Goal: Navigation & Orientation: Find specific page/section

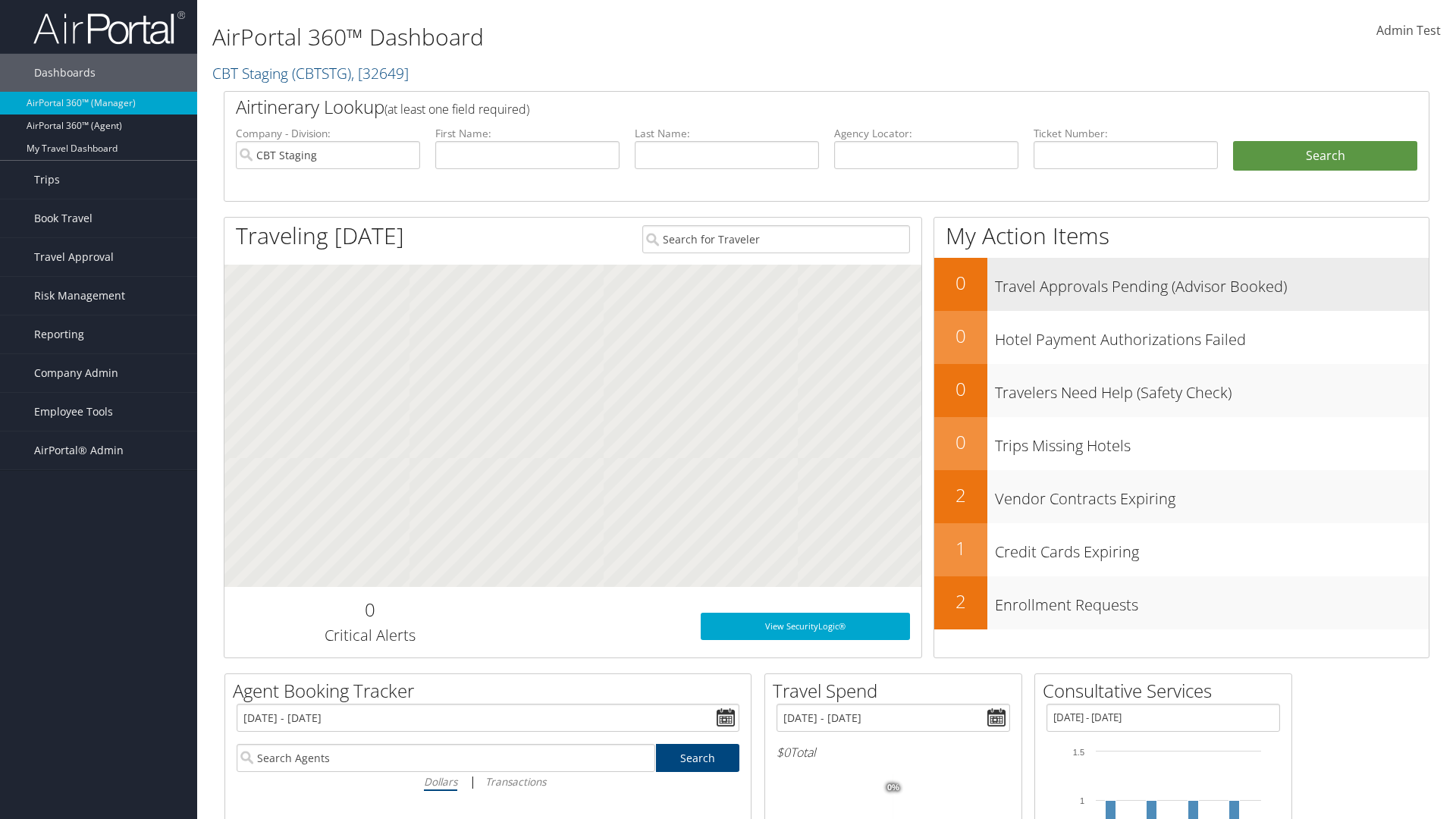
click at [1212, 282] on h3 "Travel Approvals Pending (Advisor Booked)" at bounding box center [1211, 283] width 434 height 29
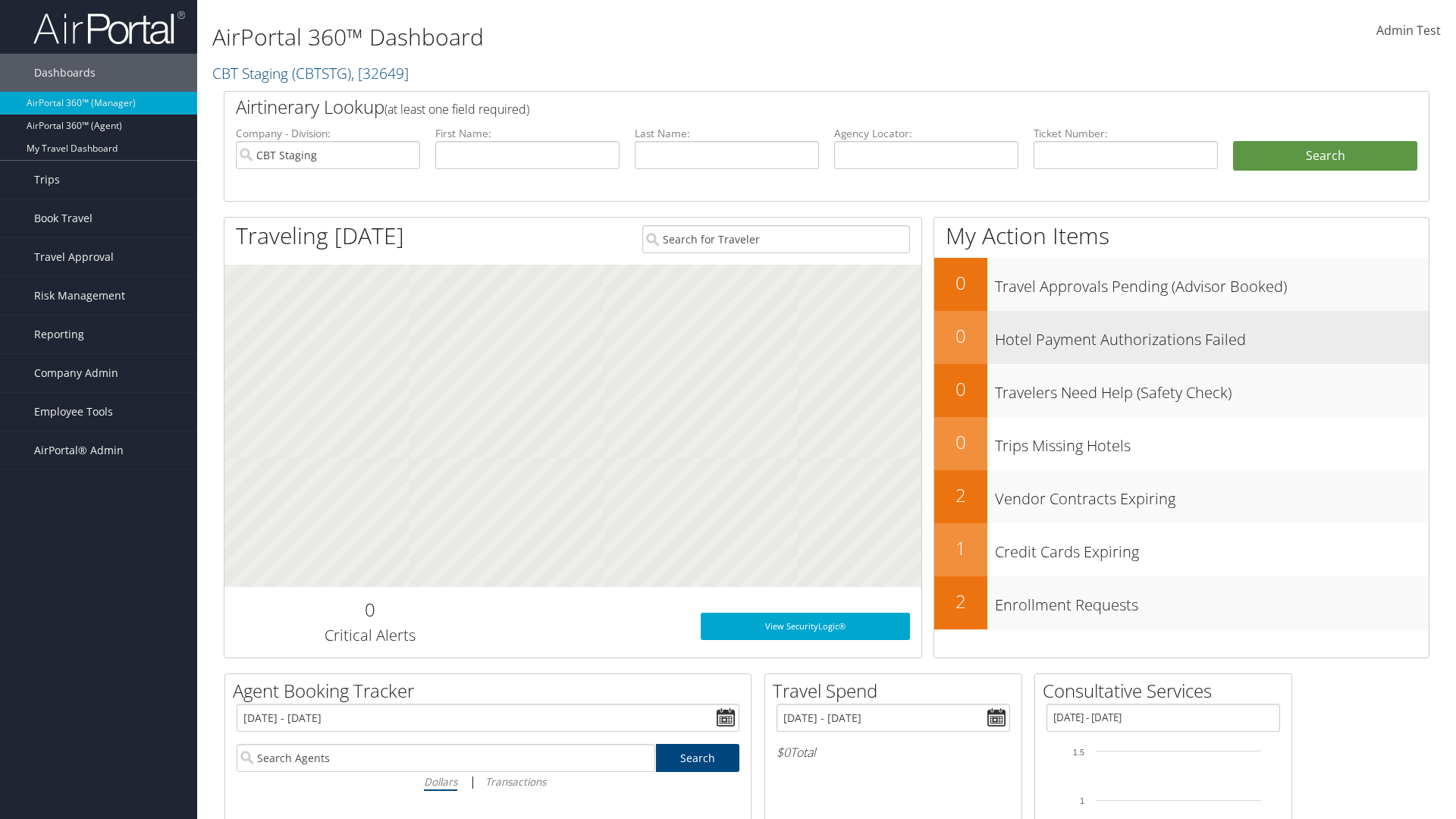
click at [1212, 335] on h3 "Hotel Payment Authorizations Failed" at bounding box center [1211, 336] width 434 height 29
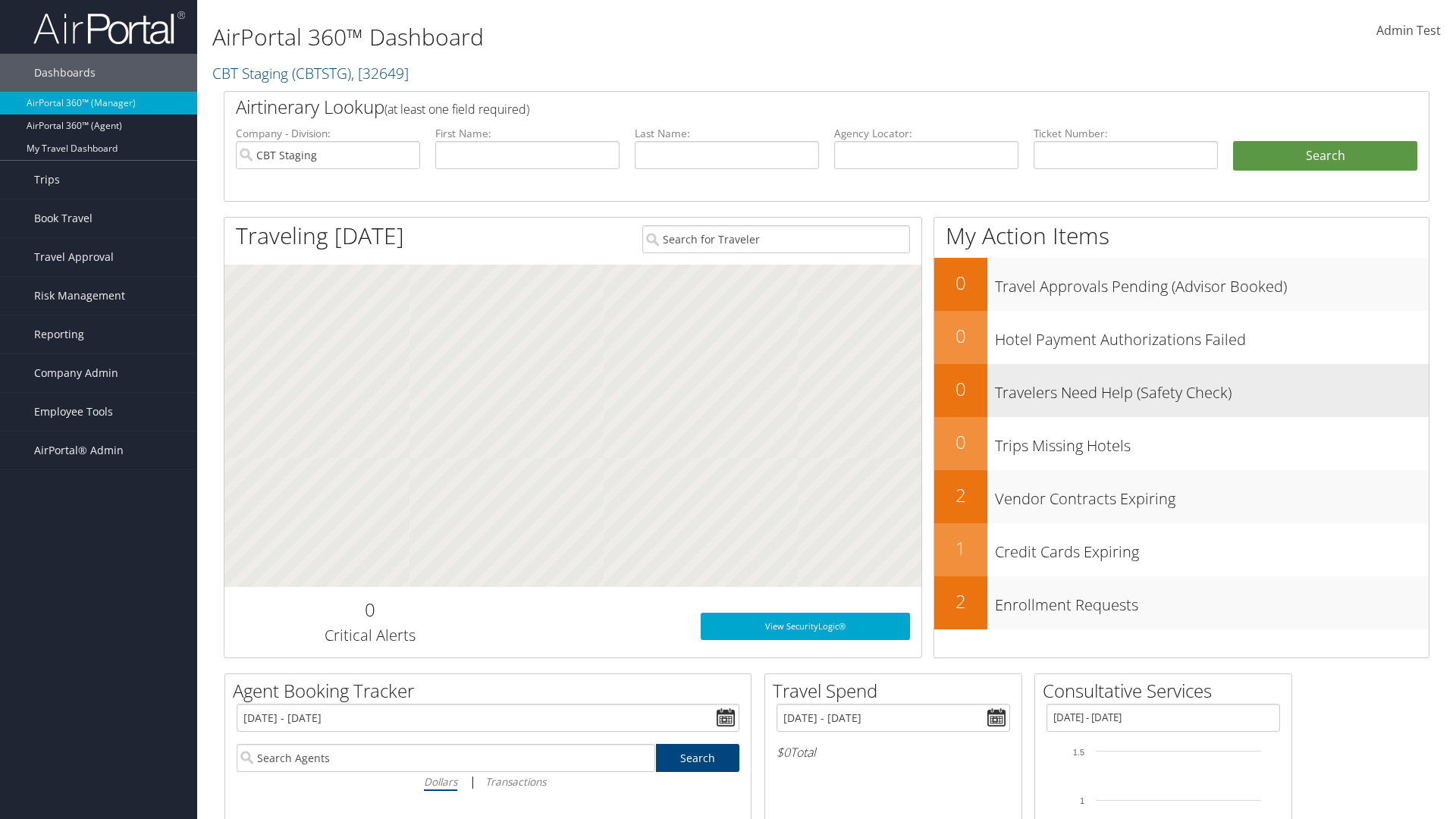
click at [1212, 389] on h3 "Travelers Need Help (Safety Check)" at bounding box center [1211, 389] width 434 height 29
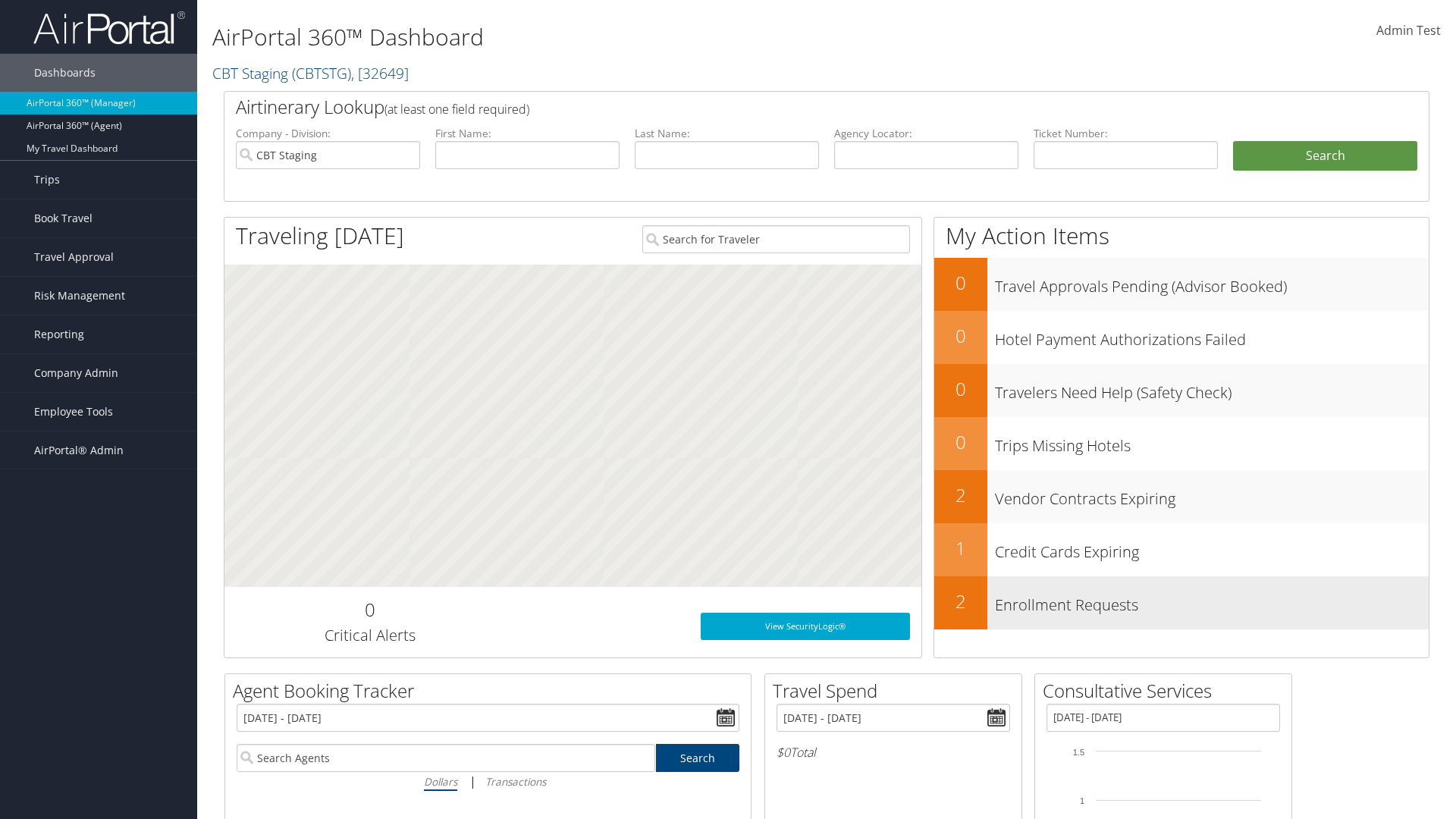
click at [1212, 601] on h3 "Enrollment Requests" at bounding box center [1211, 601] width 434 height 29
